Goal: Information Seeking & Learning: Compare options

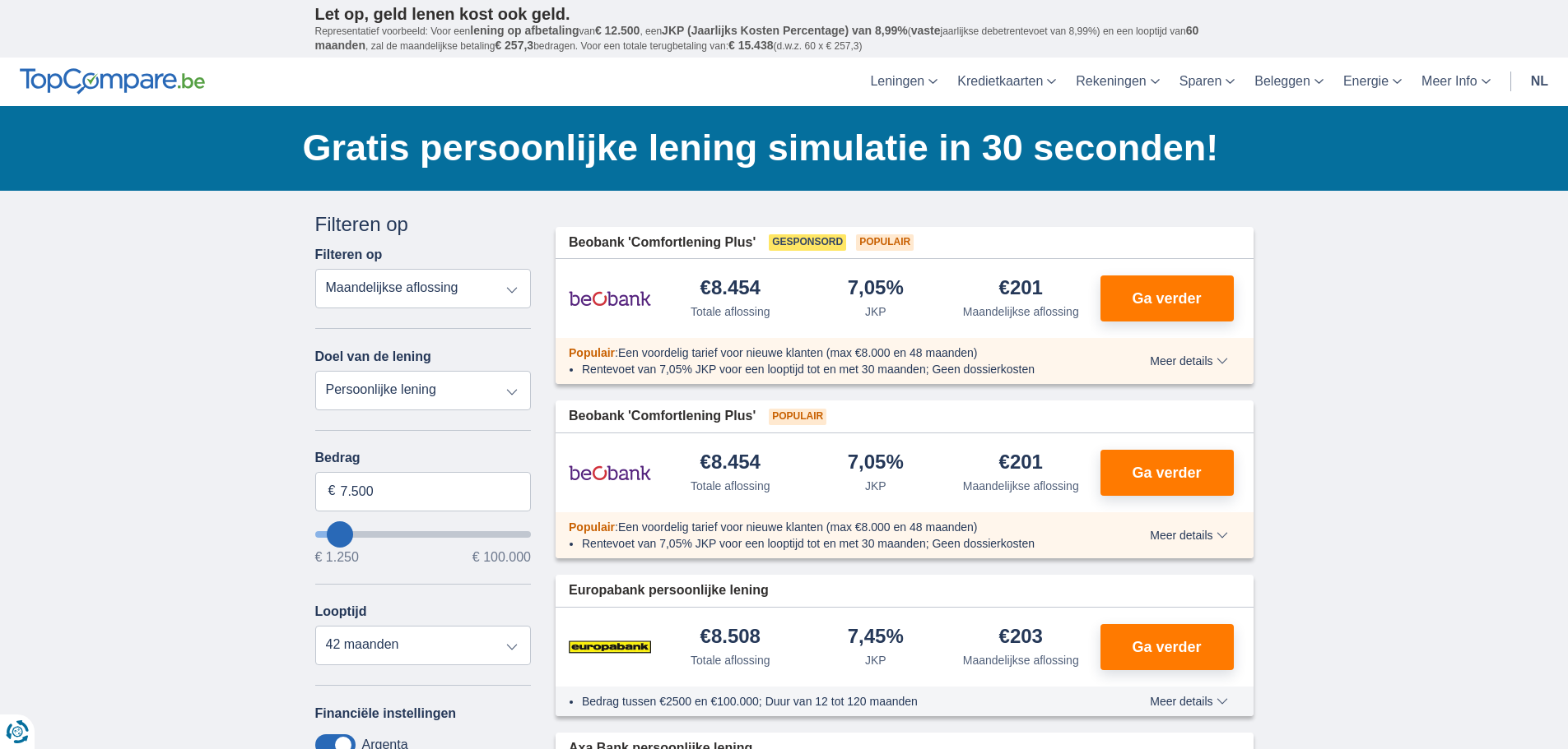
click at [520, 296] on select "Totale aflossing JKP Maandelijkse aflossing" at bounding box center [423, 289] width 217 height 39
click at [508, 395] on select "Persoonlijke lening Auto Moto / fiets Mobilhome / caravan Renovatie Energie Sch…" at bounding box center [423, 390] width 217 height 39
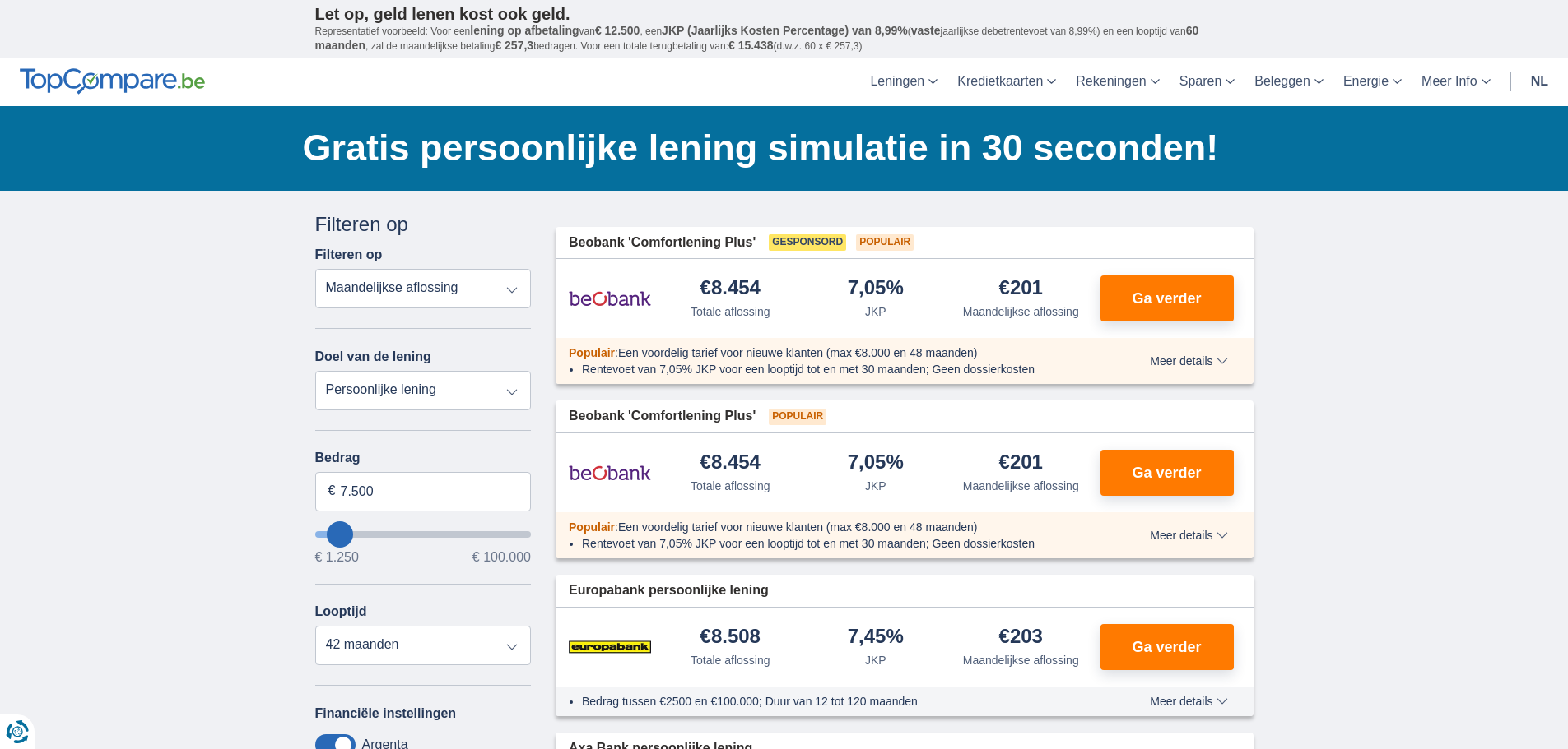
select select "renovationLoan"
click at [315, 371] on select "Persoonlijke lening Auto Moto / fiets Mobilhome / caravan Renovatie Energie Sch…" at bounding box center [423, 390] width 217 height 39
type input "15.000"
type input "15250"
select select "60"
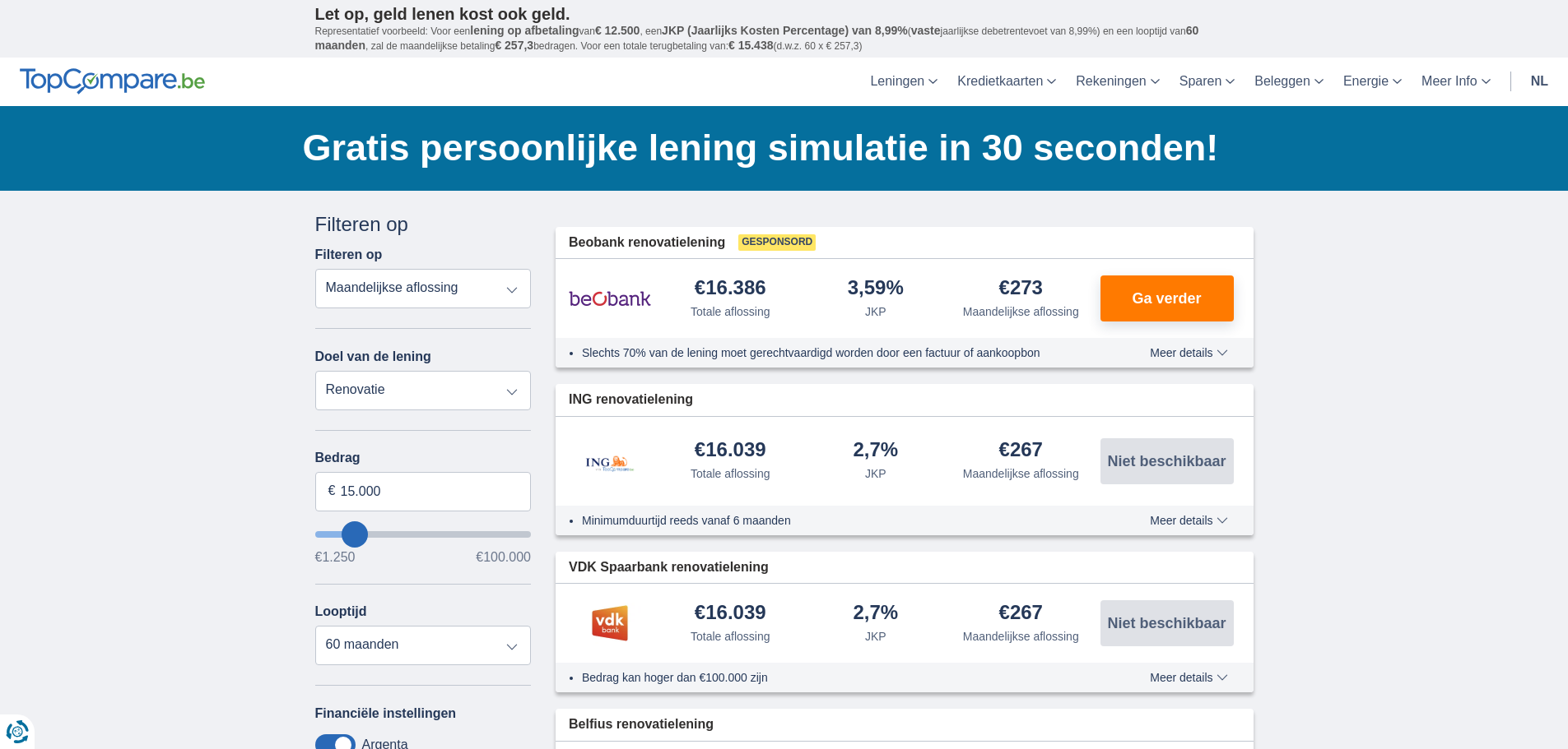
type input "16.250"
type input "17250"
type input "17.250"
select select "84"
type input "95.250"
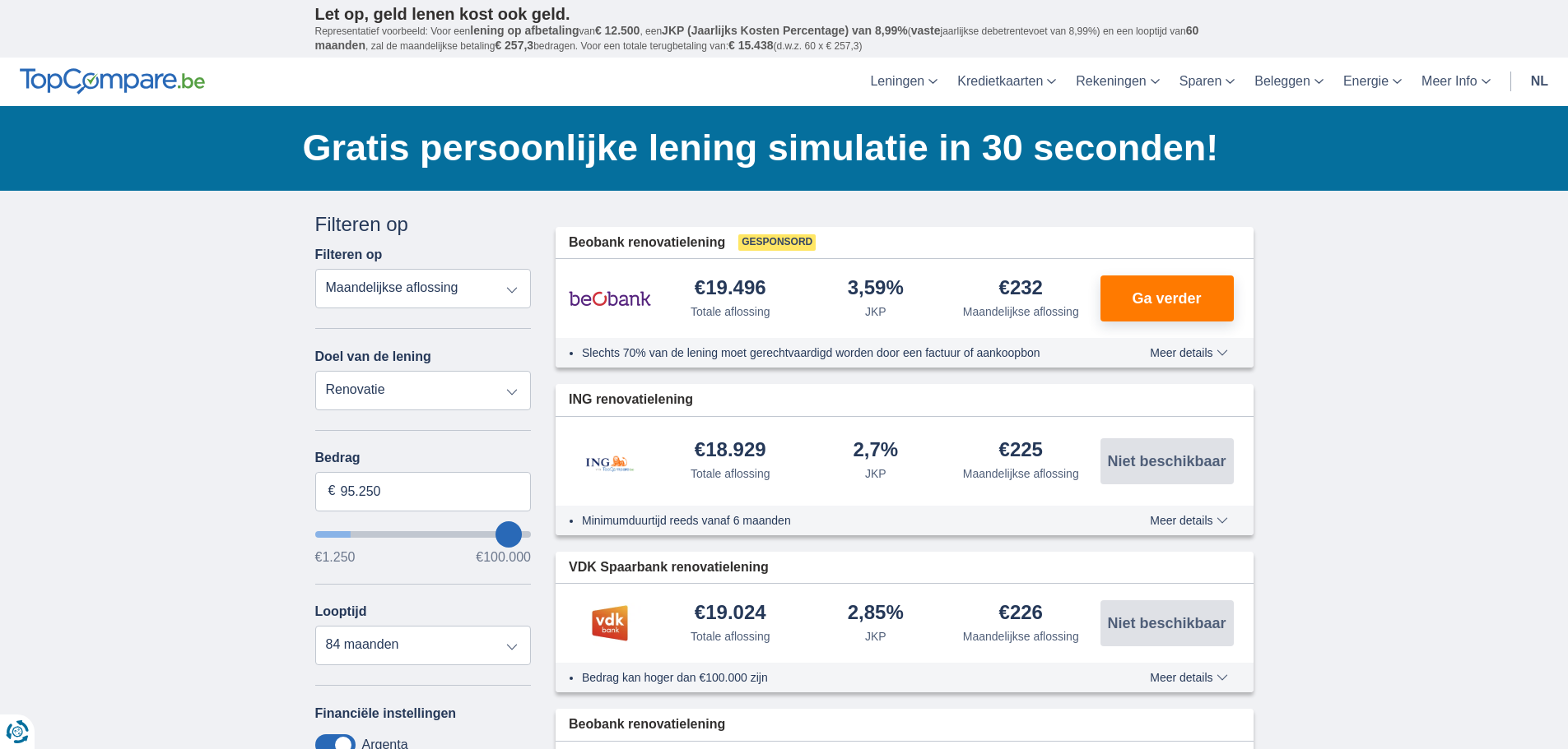
type input "95250"
click at [509, 537] on input "wantToBorrow" at bounding box center [423, 534] width 217 height 7
select select "120"
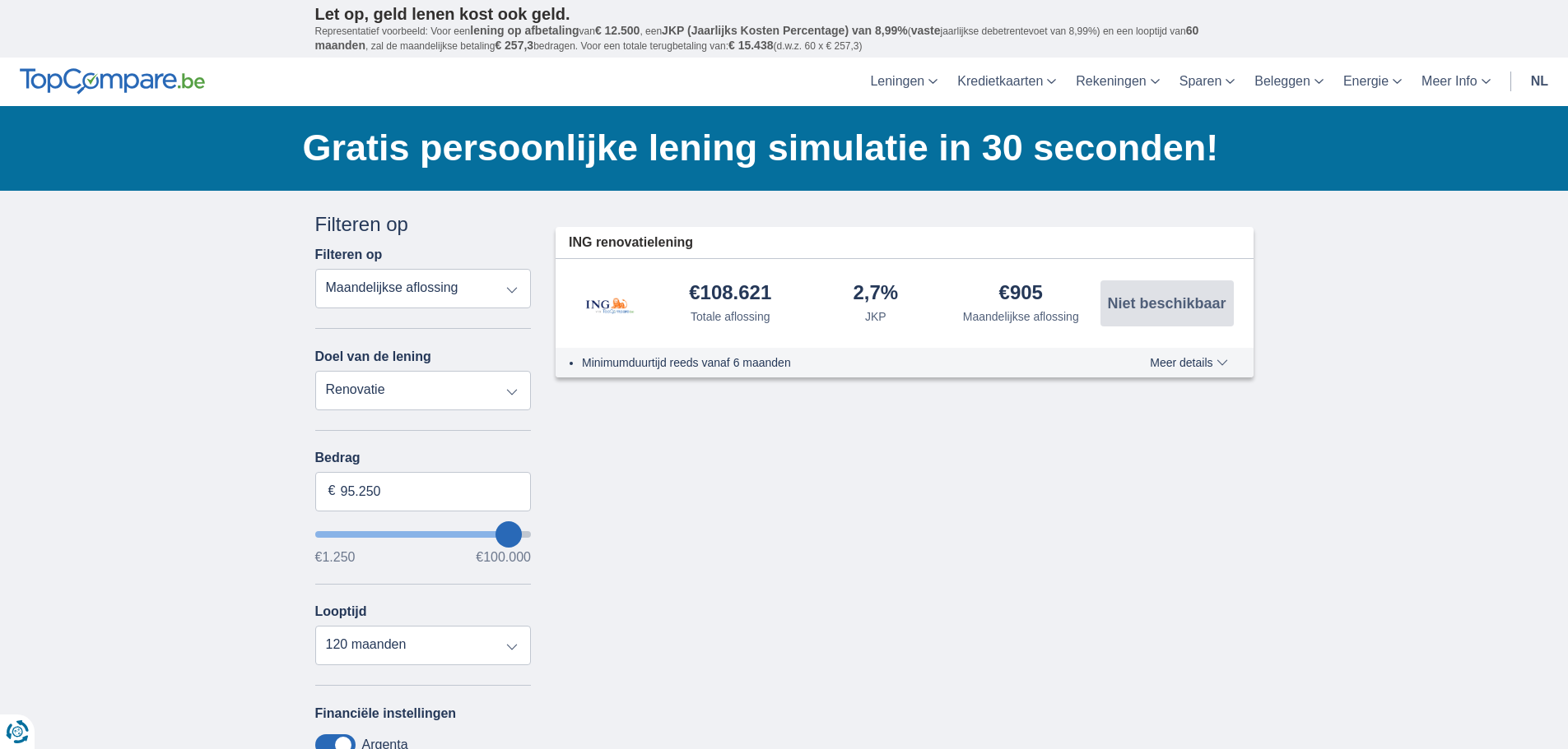
type input "96.250"
type input "96250"
type input "97.250"
type input "98250"
type input "99.250"
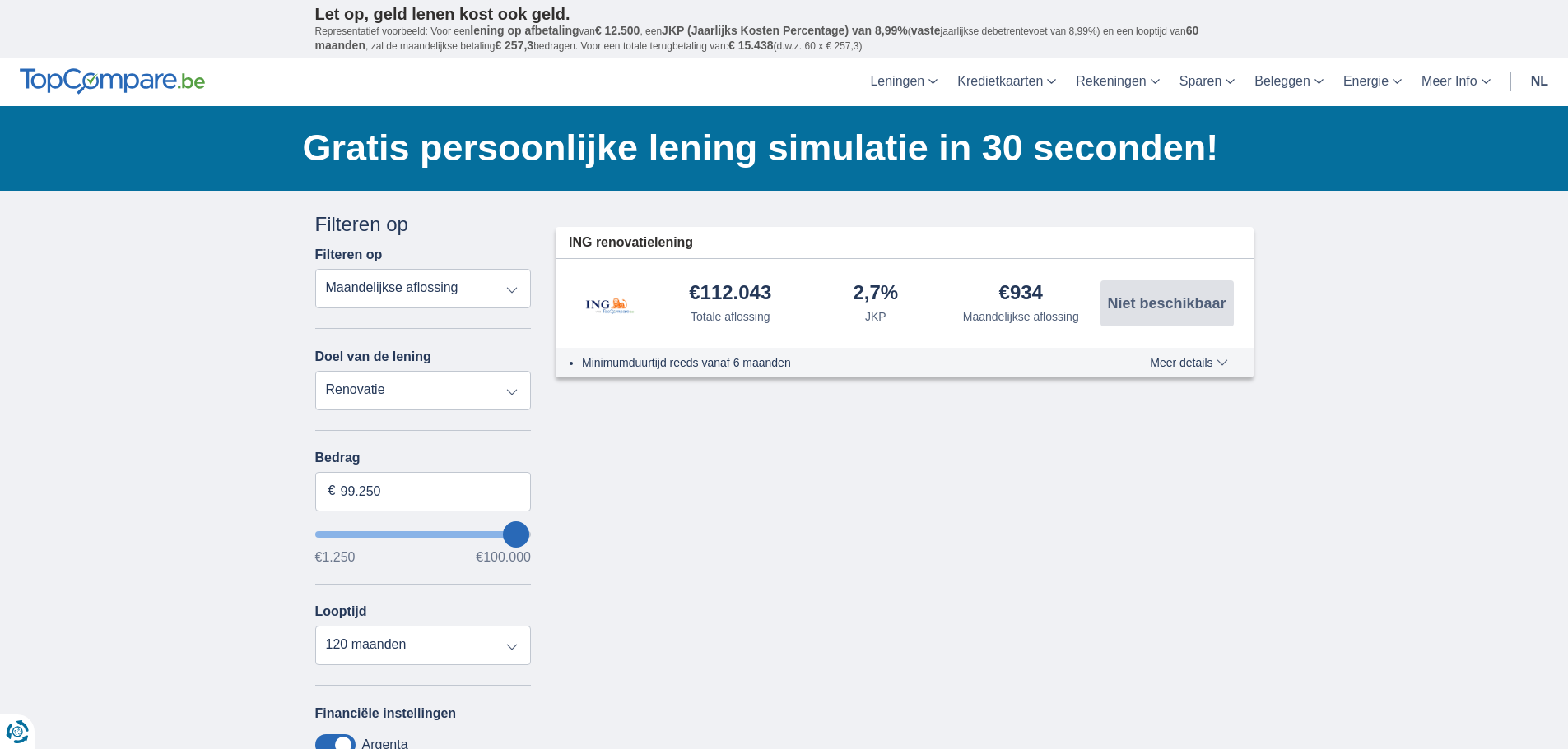
type input "99250"
click at [518, 537] on input "wantToBorrow" at bounding box center [423, 534] width 217 height 7
click at [511, 645] on select "12 maanden 18 maanden 24 maanden 30 maanden 36 maanden 42 maanden 48 maanden 60…" at bounding box center [423, 645] width 217 height 39
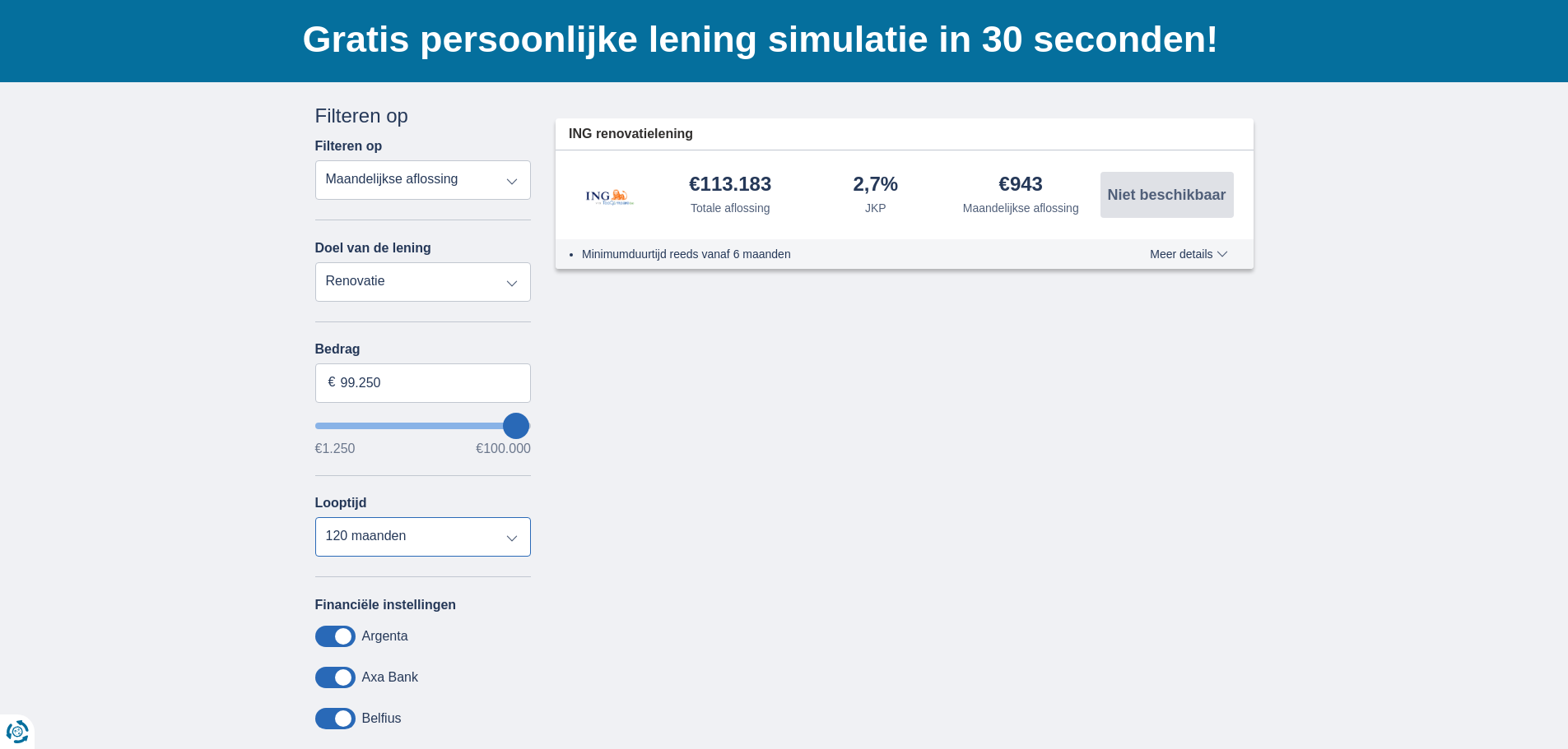
scroll to position [82, 0]
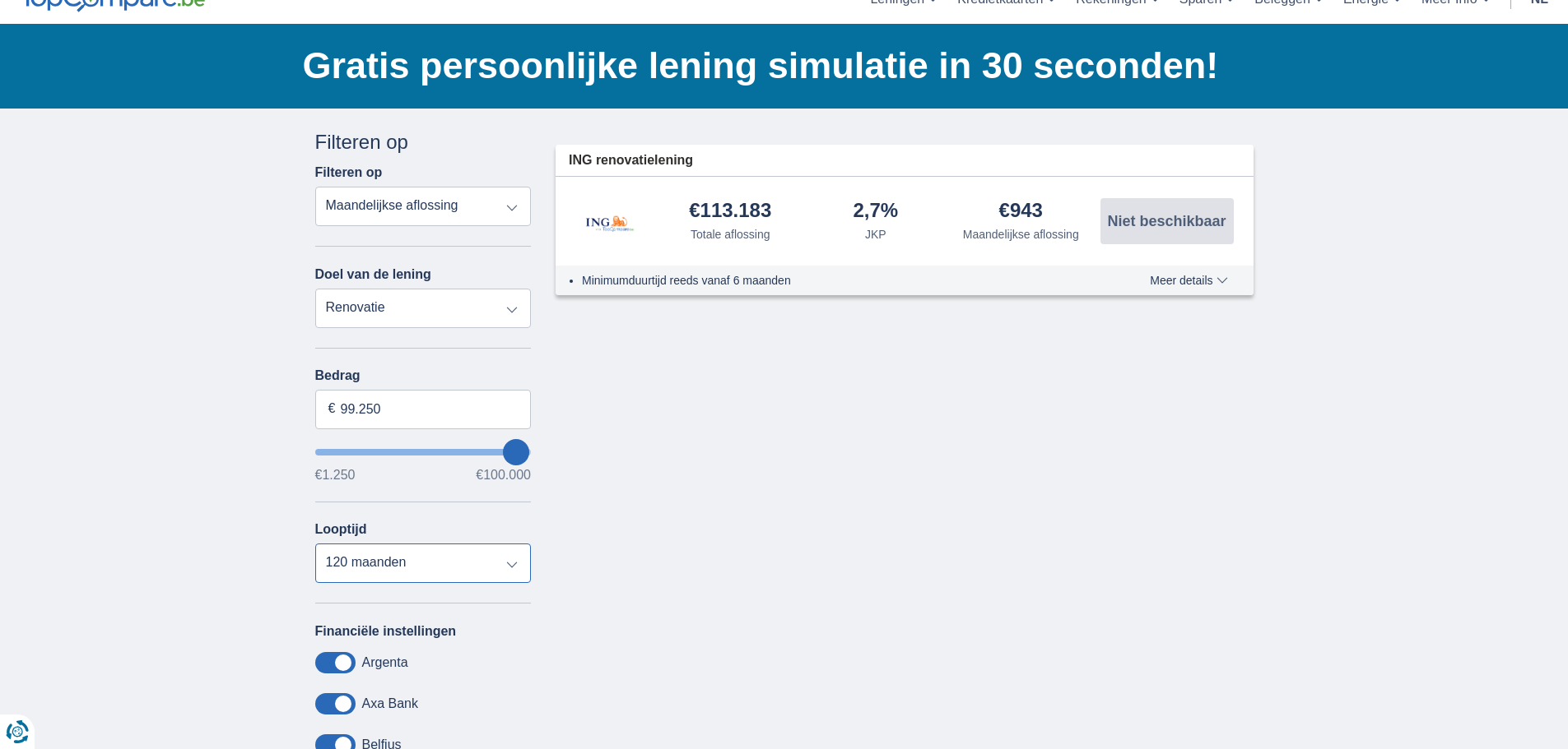
click at [506, 562] on select "12 maanden 18 maanden 24 maanden 30 maanden 36 maanden 42 maanden 48 maanden 60…" at bounding box center [423, 563] width 217 height 39
click at [782, 418] on div "Annuleren Filters Filteren op Filteren op Totale aflossing JKP Maandelijkse afl…" at bounding box center [784, 519] width 962 height 783
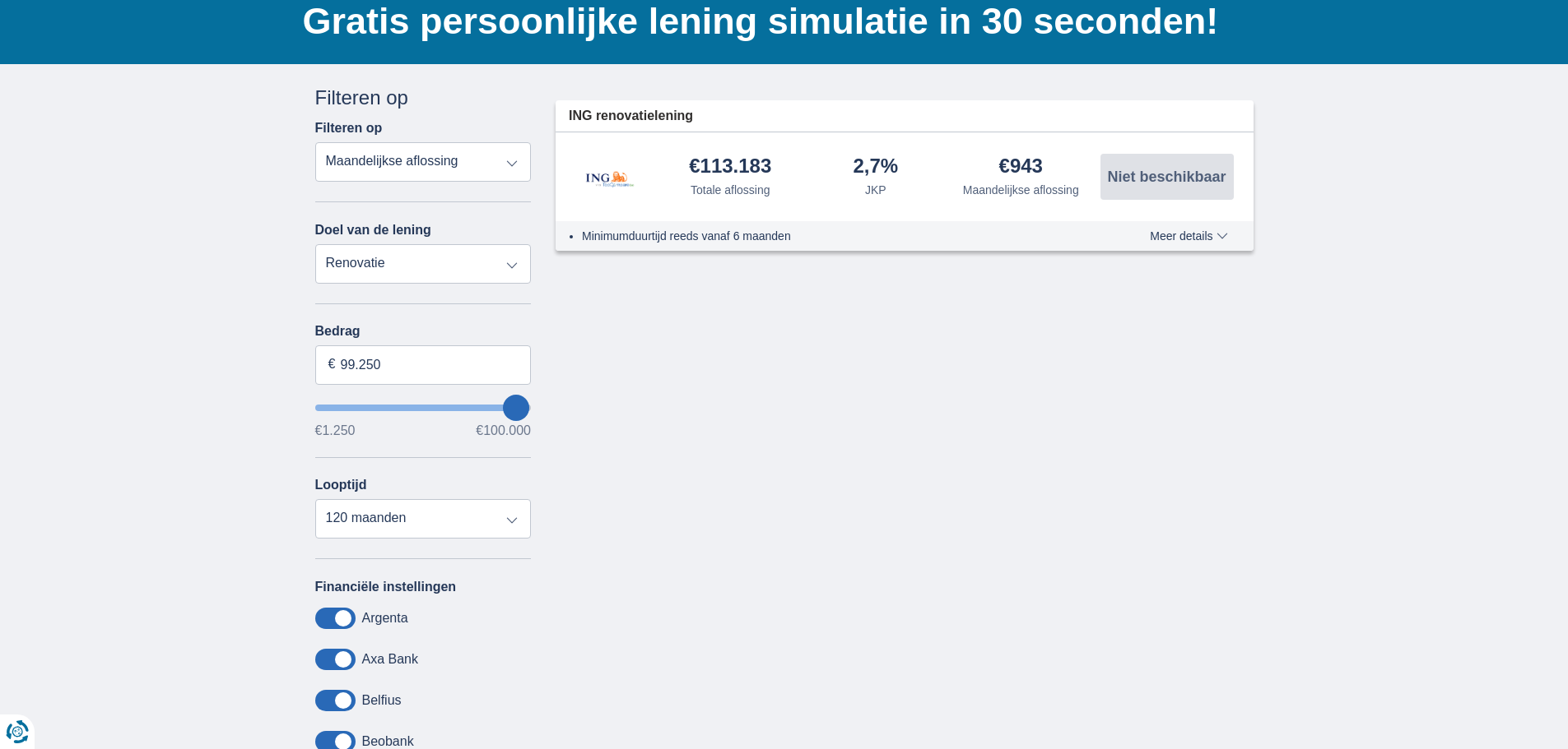
scroll to position [411, 0]
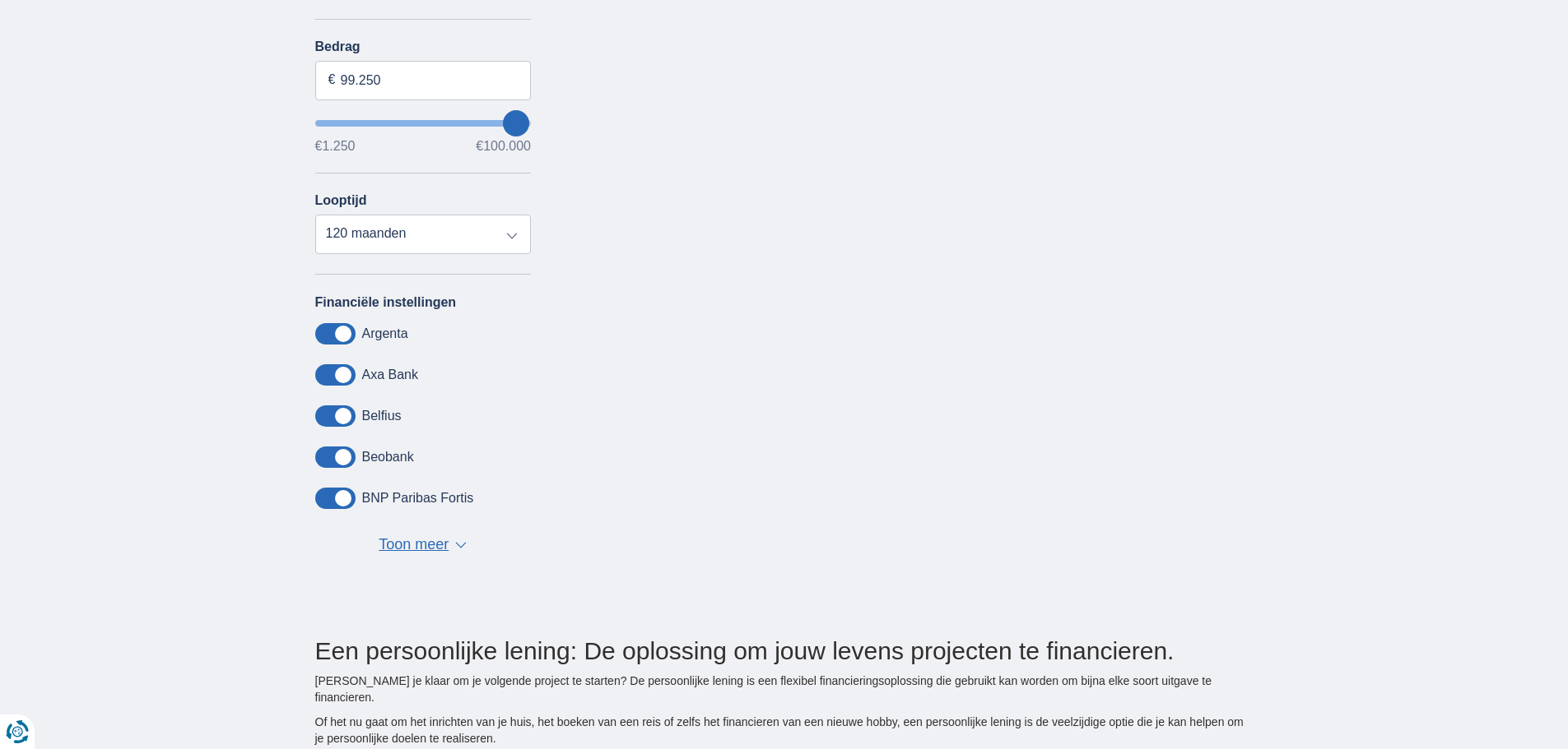
click at [428, 538] on span "Toon meer" at bounding box center [413, 544] width 70 height 21
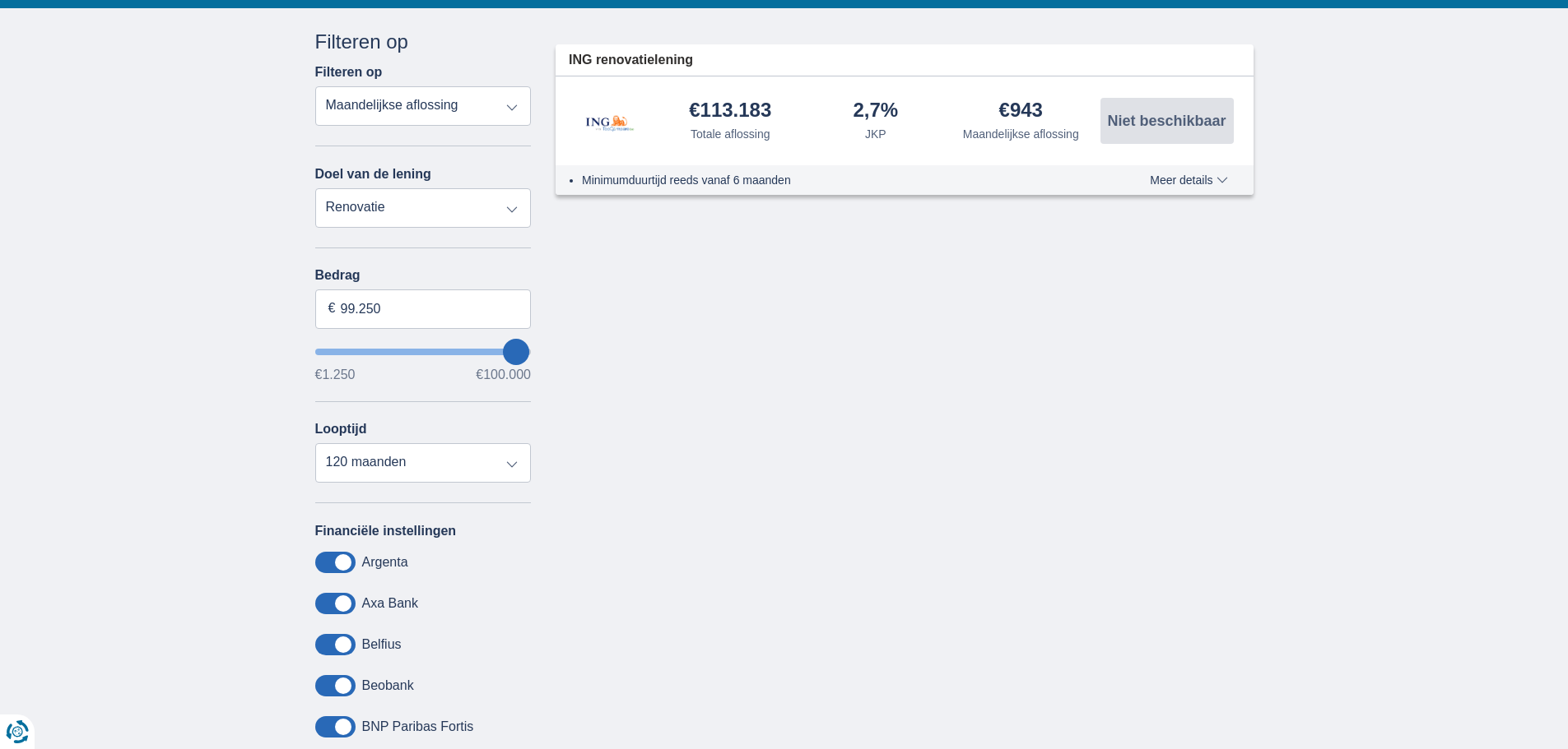
scroll to position [0, 0]
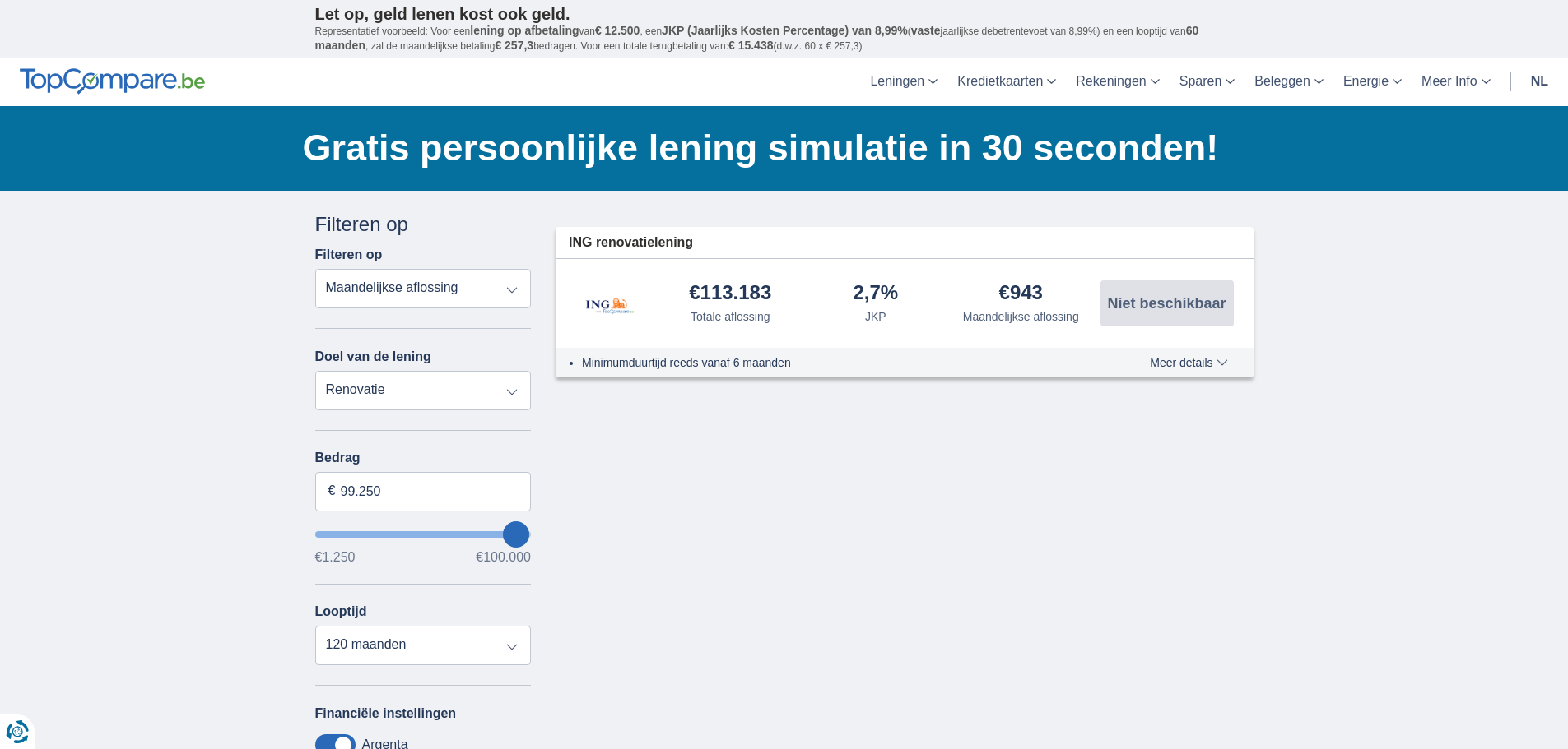
click at [1218, 365] on span "Meer details" at bounding box center [1188, 362] width 78 height 11
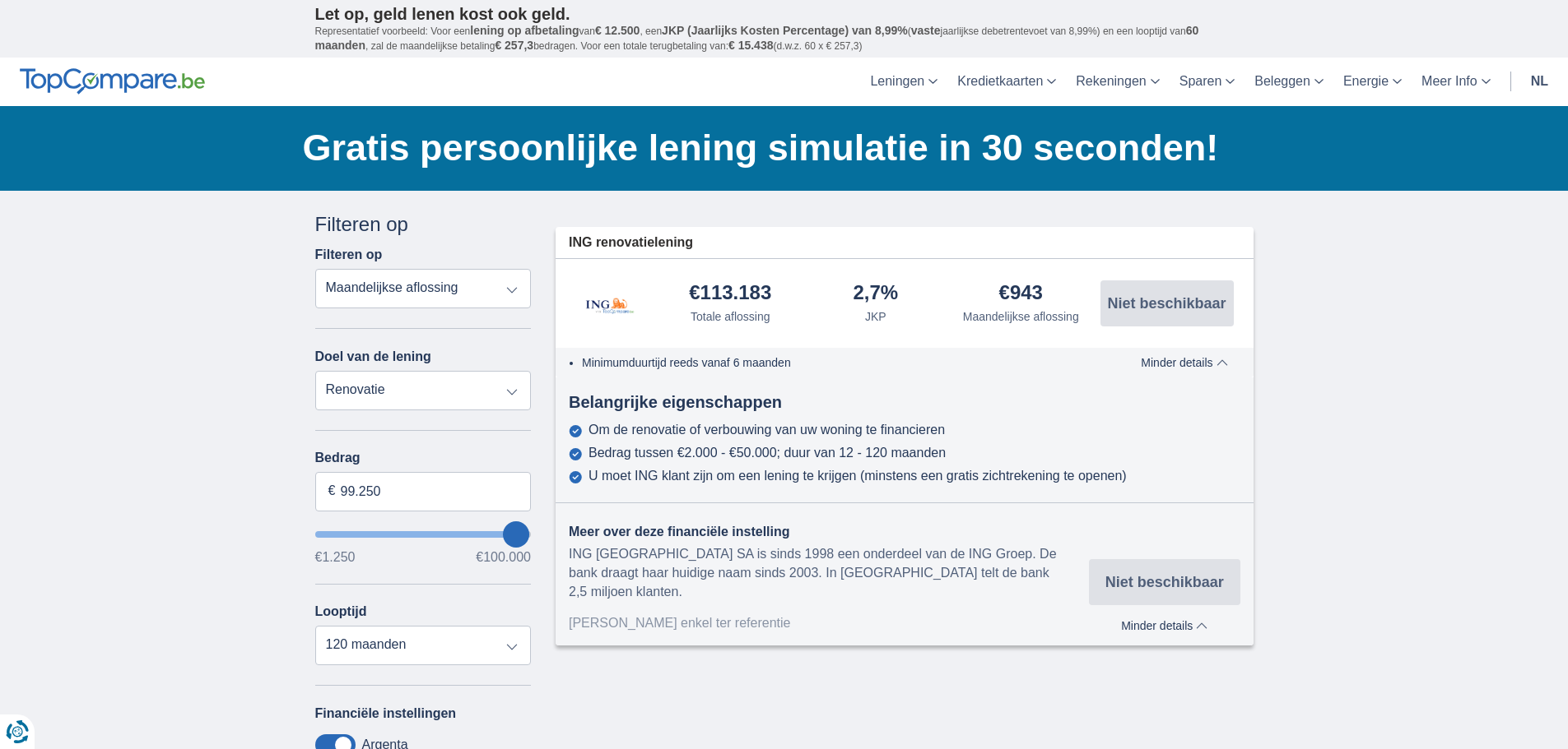
click at [518, 286] on select "Totale aflossing JKP Maandelijkse aflossing" at bounding box center [423, 289] width 217 height 39
click at [315, 269] on select "Totale aflossing JKP Maandelijkse aflossing" at bounding box center [423, 289] width 217 height 39
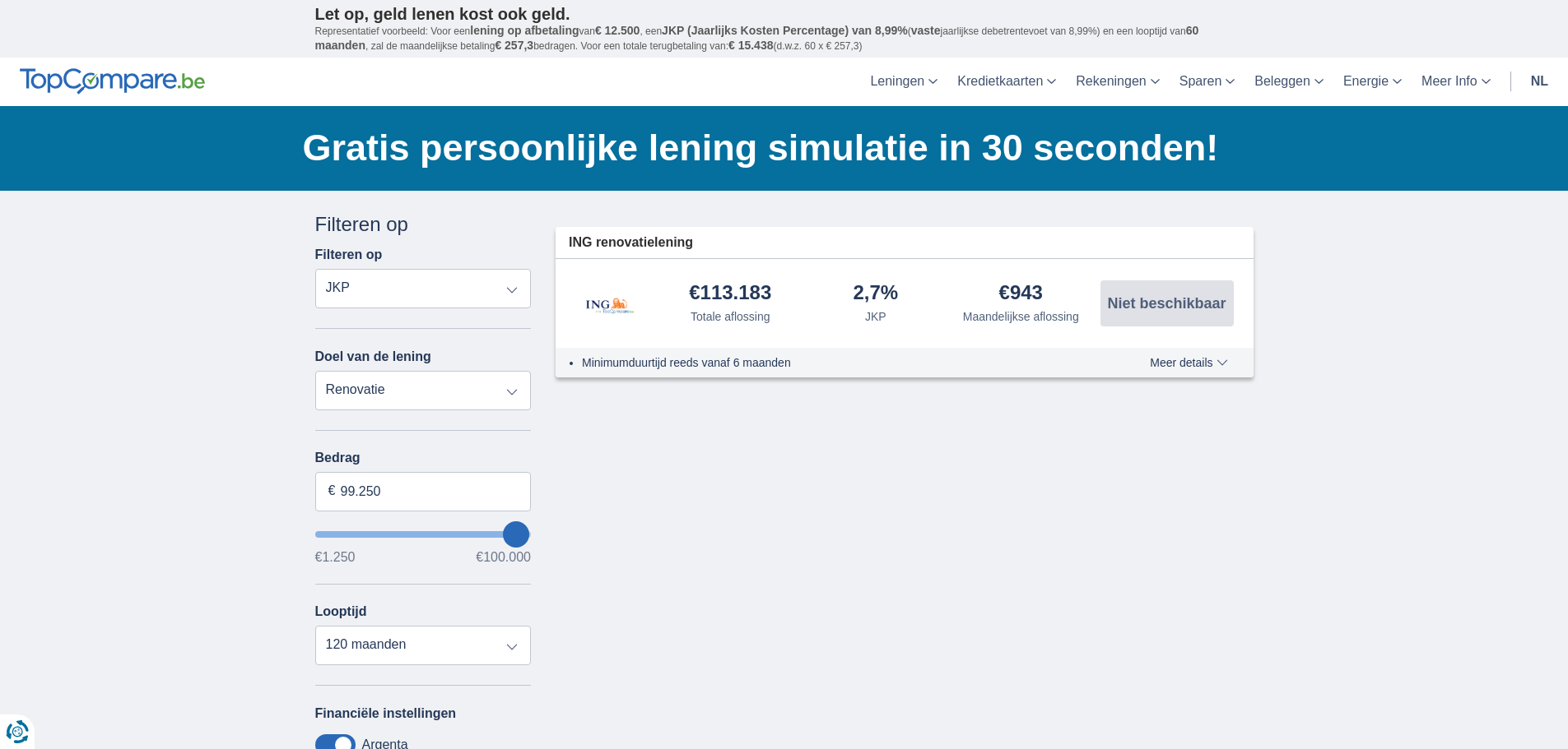
click at [487, 295] on select "Totale aflossing JKP Maandelijkse aflossing" at bounding box center [423, 289] width 217 height 39
select select "trp+"
click at [315, 269] on select "Totale aflossing JKP Maandelijkse aflossing" at bounding box center [423, 289] width 217 height 39
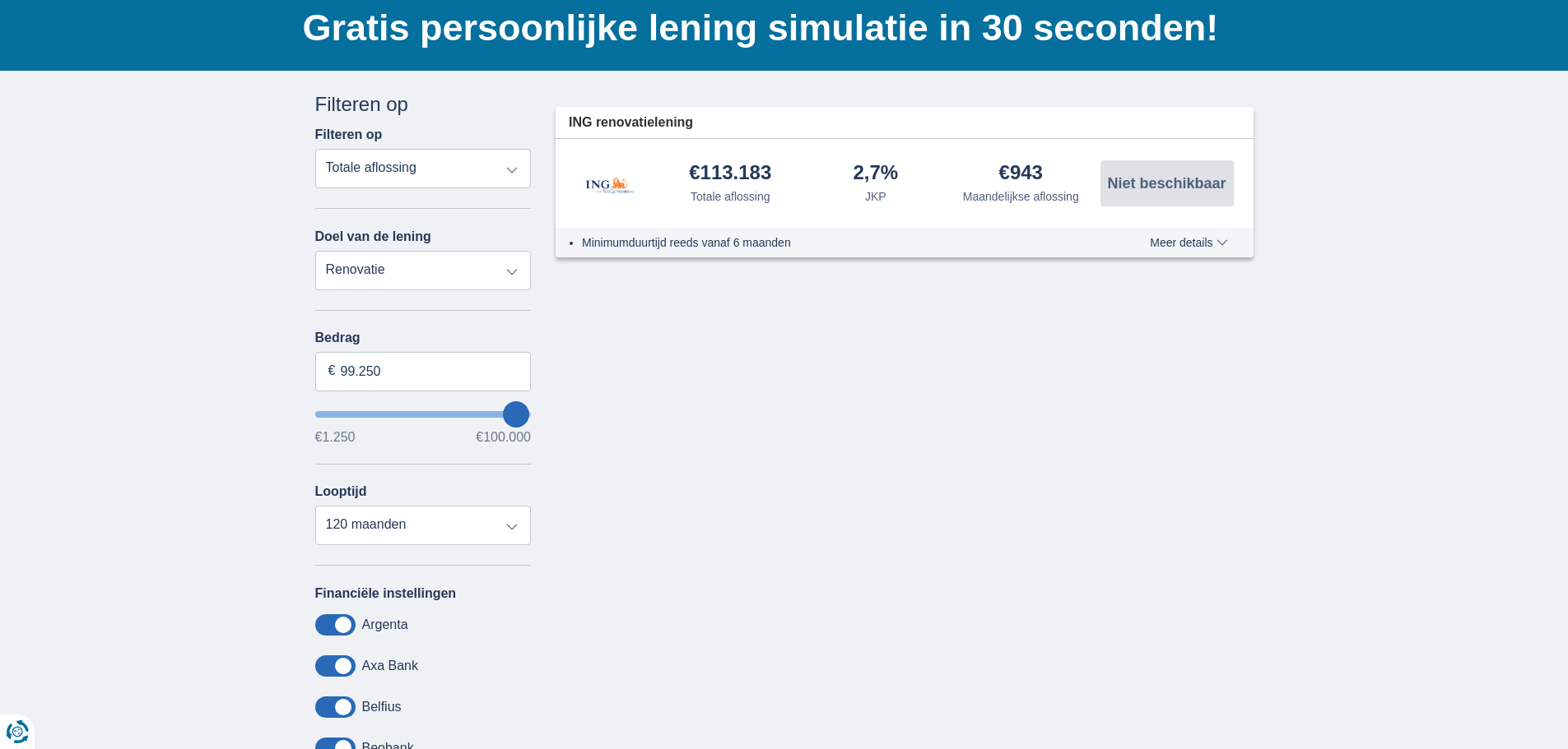
scroll to position [164, 0]
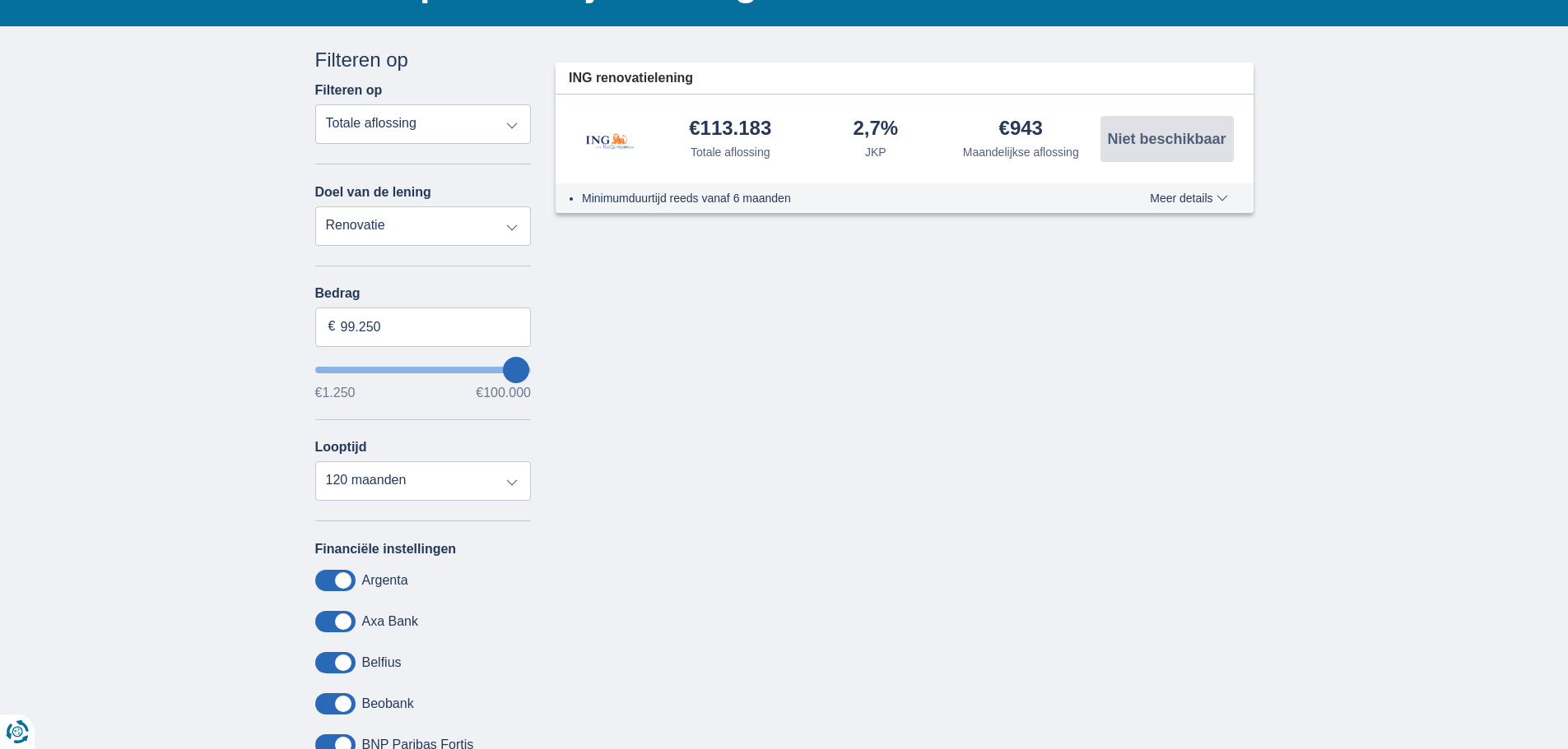
click at [519, 228] on select "Persoonlijke lening Auto Moto / fiets Mobilhome / caravan Renovatie Energie Sch…" at bounding box center [423, 226] width 217 height 39
click at [315, 206] on select "Persoonlijke lening Auto Moto / fiets Mobilhome / caravan Renovatie Energie Sch…" at bounding box center [423, 226] width 217 height 39
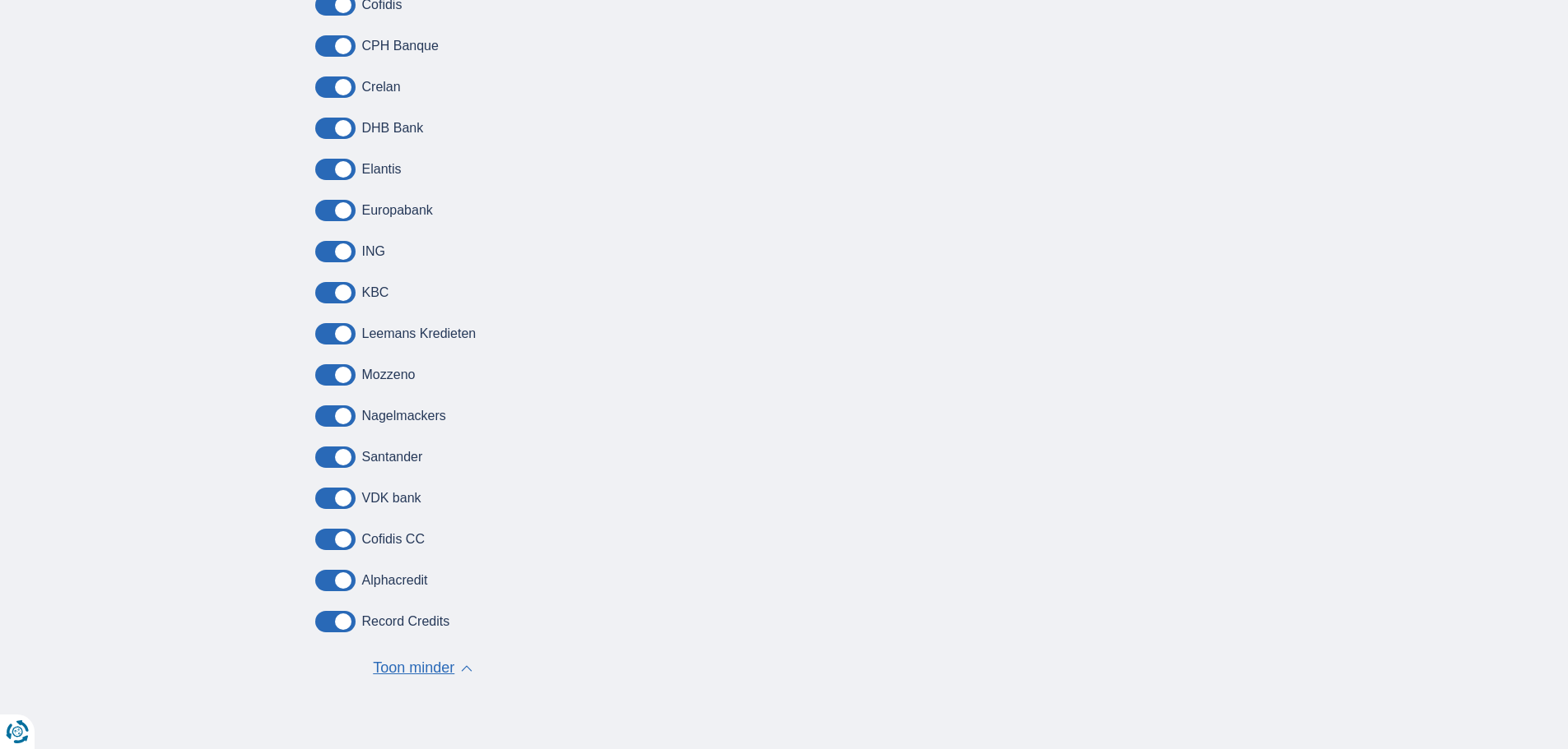
scroll to position [0, 0]
